Goal: Task Accomplishment & Management: Complete application form

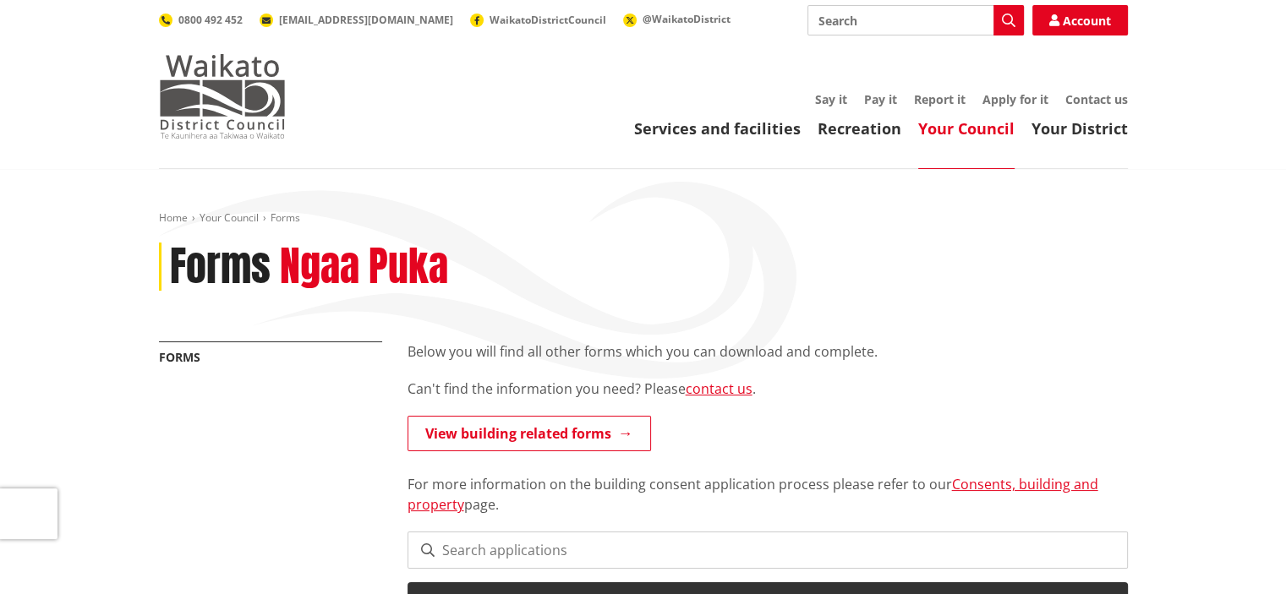
click at [183, 114] on img at bounding box center [222, 96] width 127 height 85
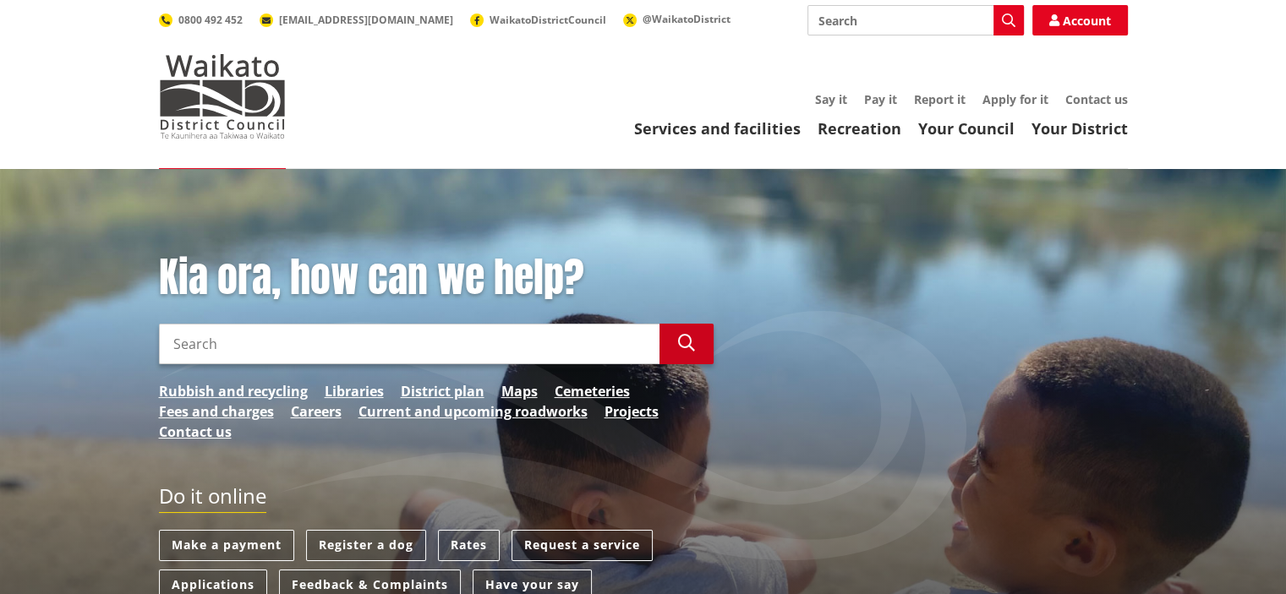
scroll to position [169, 0]
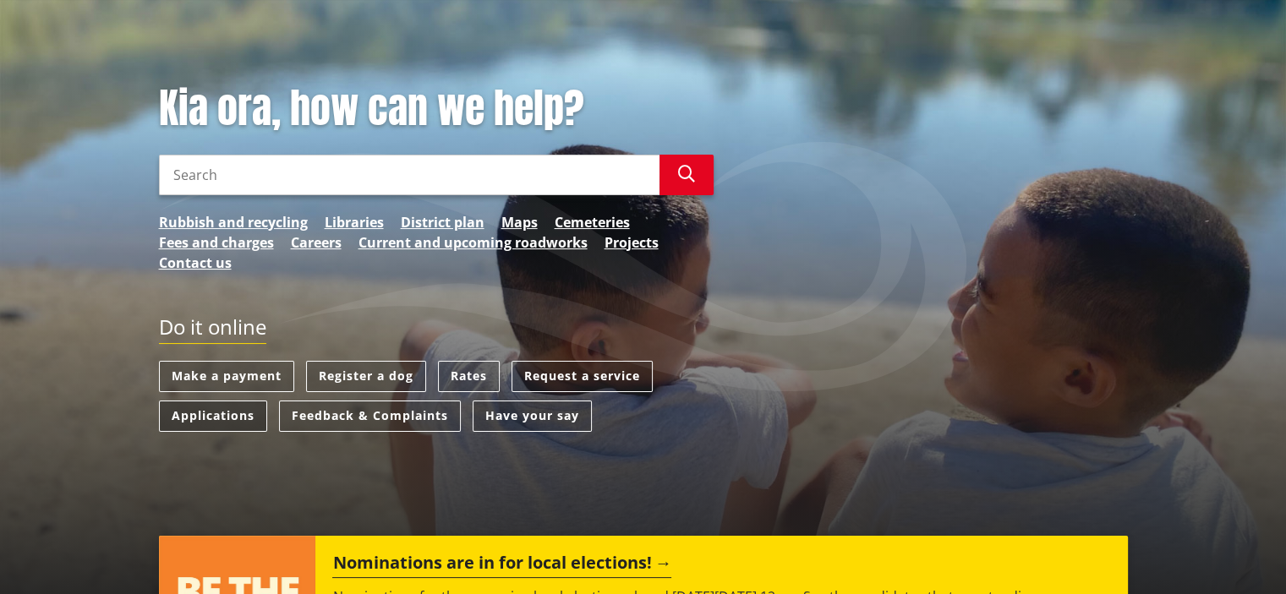
click at [232, 425] on link "Applications" at bounding box center [213, 416] width 108 height 31
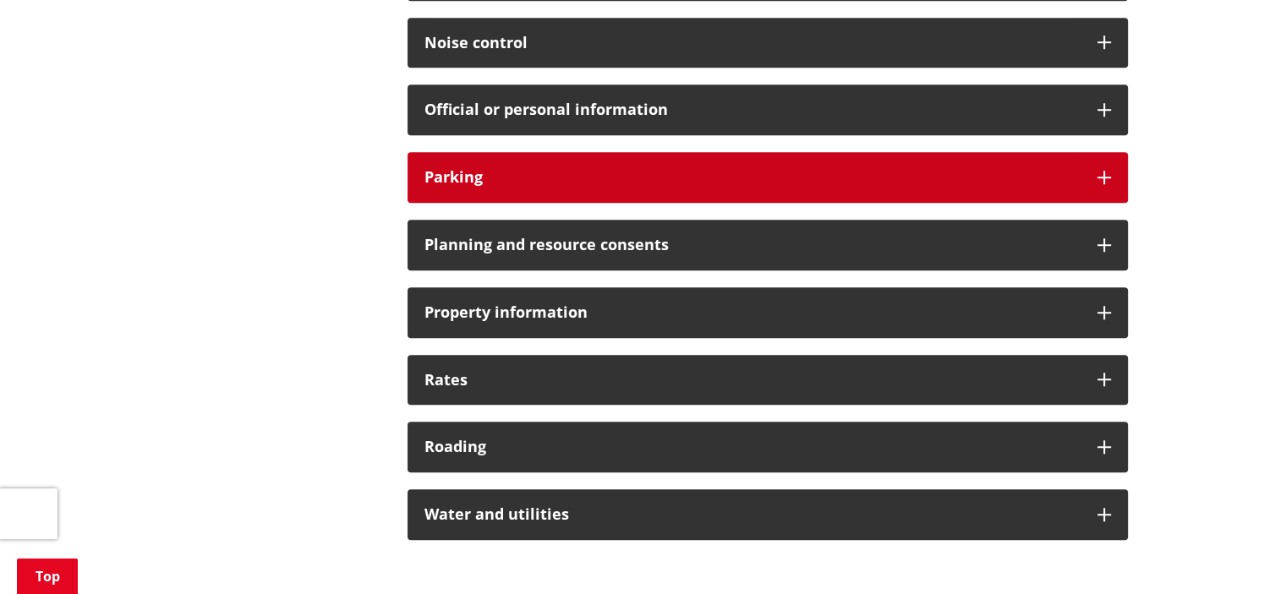
scroll to position [1184, 0]
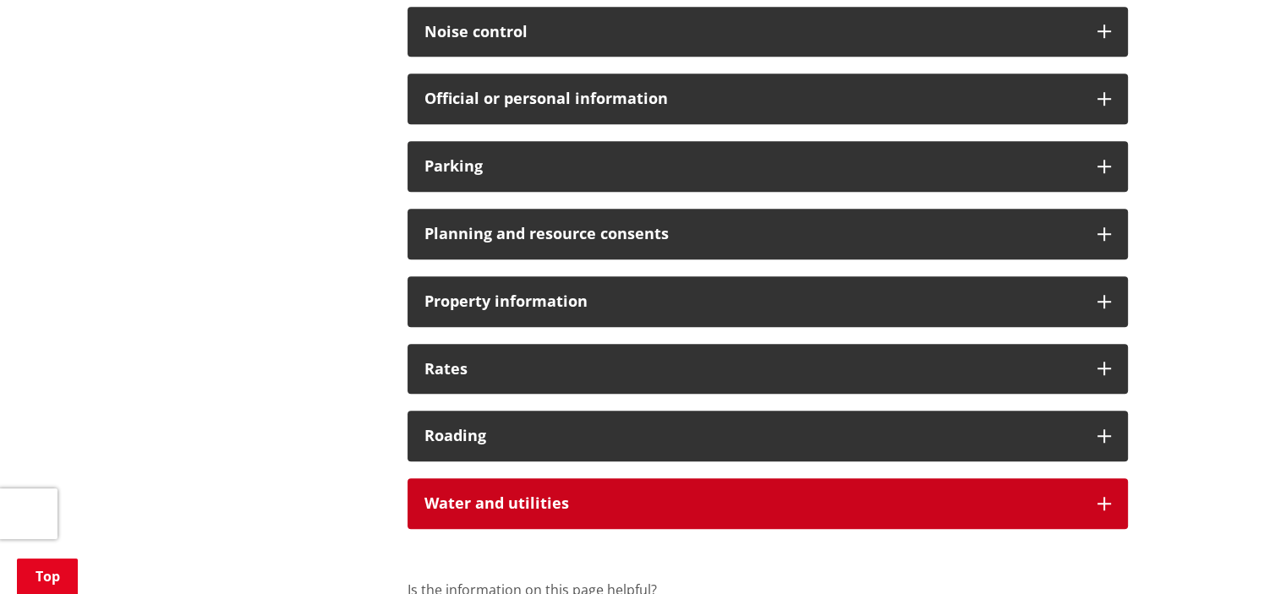
click at [608, 525] on div "Water and utilities" at bounding box center [767, 503] width 720 height 51
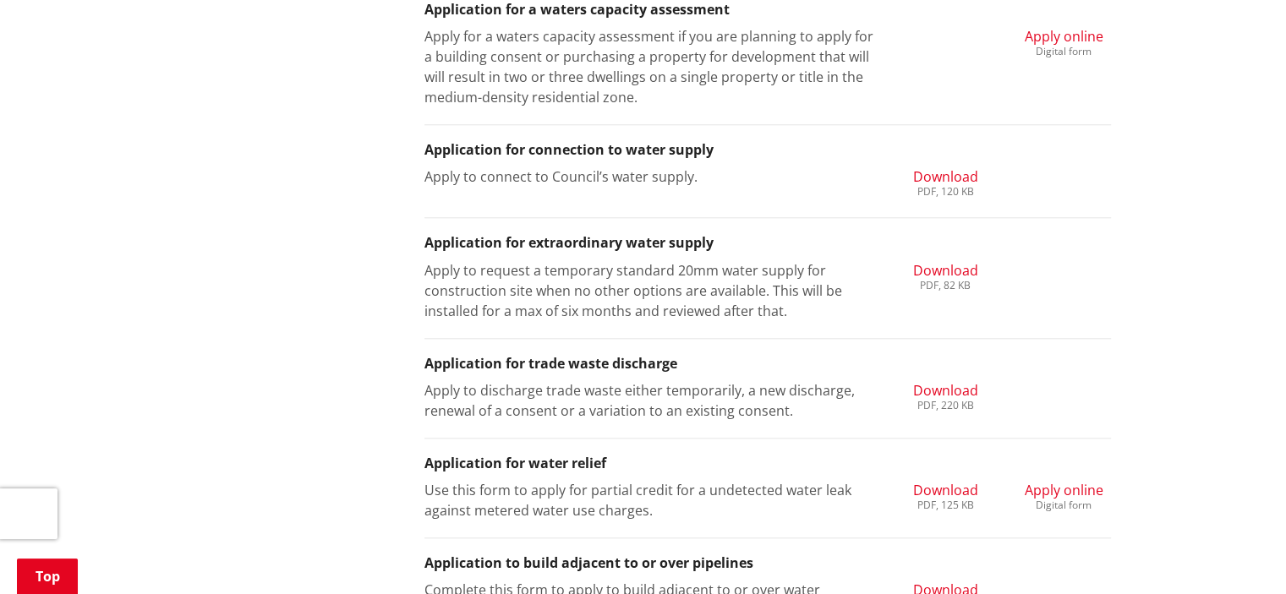
scroll to position [1775, 0]
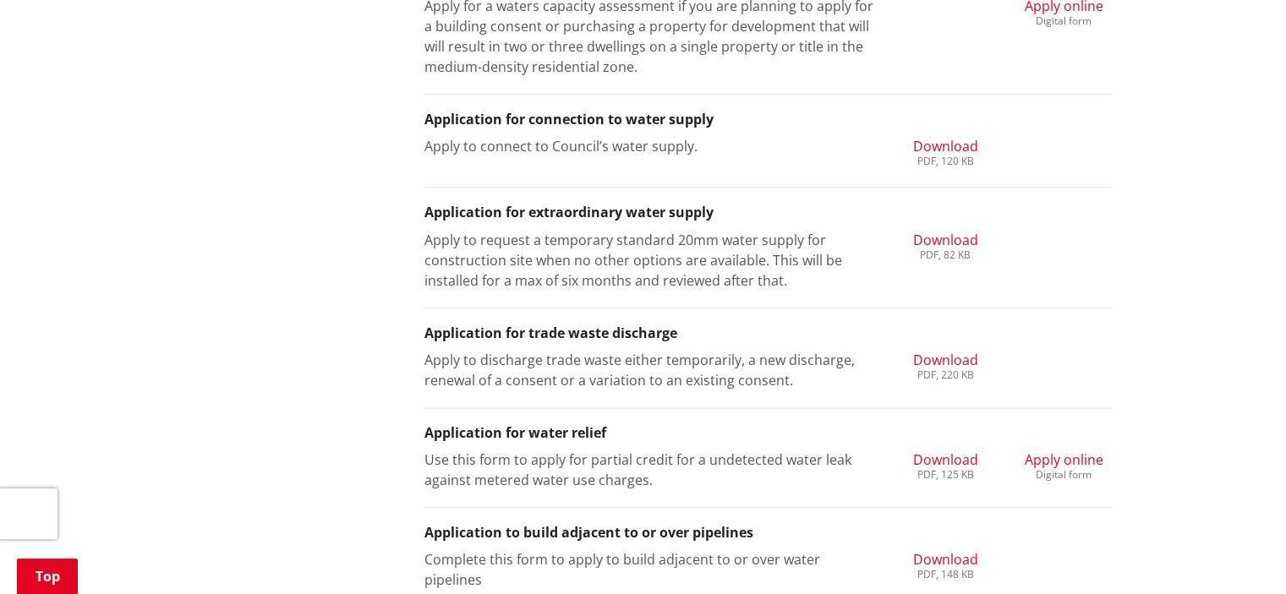
click at [1073, 460] on span "Apply online" at bounding box center [1064, 460] width 79 height 19
